Goal: Task Accomplishment & Management: Use online tool/utility

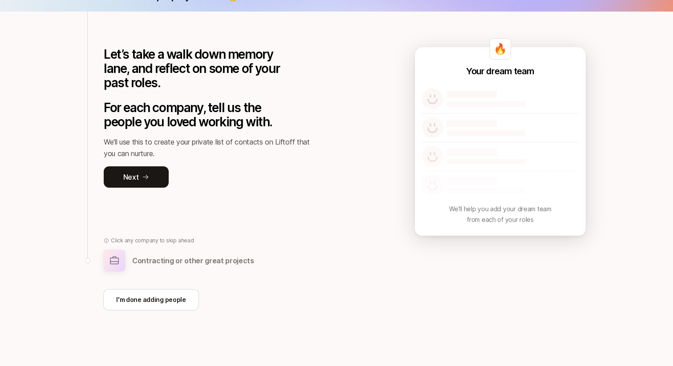
scroll to position [54, 0]
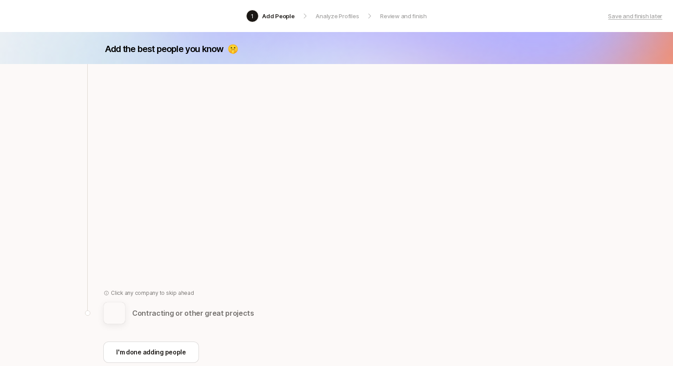
scroll to position [25, 0]
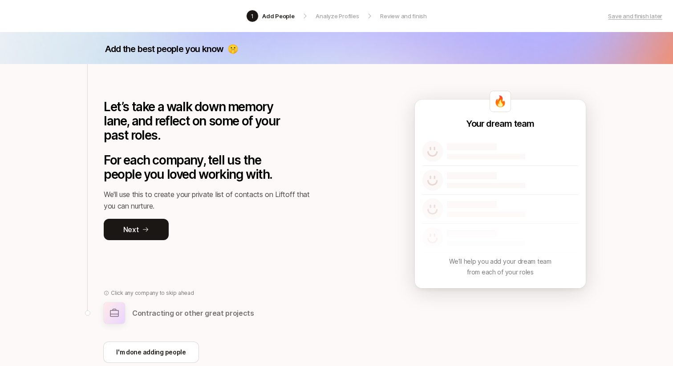
scroll to position [54, 0]
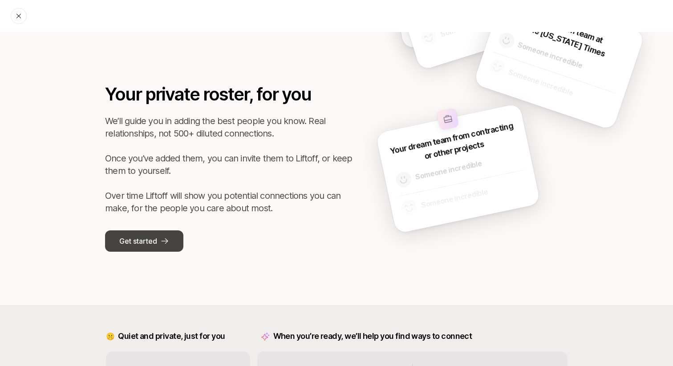
click at [139, 230] on button "Get started" at bounding box center [144, 240] width 78 height 21
